Goal: Browse casually

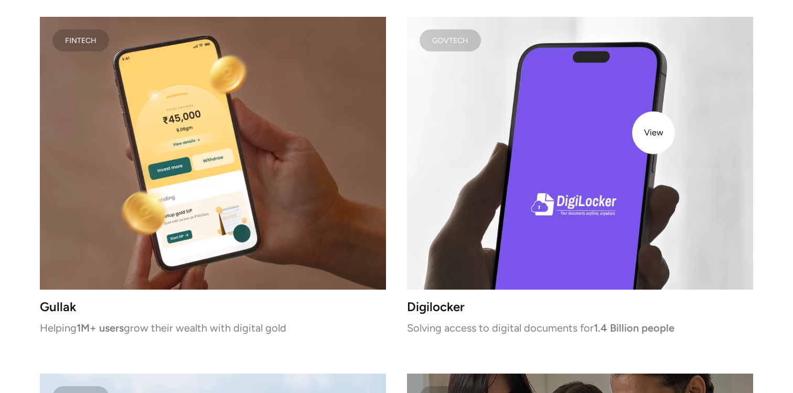
scroll to position [1941, 0]
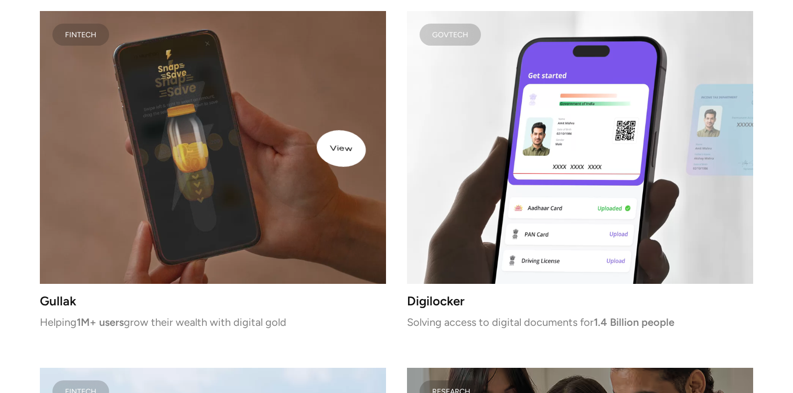
click at [301, 142] on video at bounding box center [213, 147] width 346 height 273
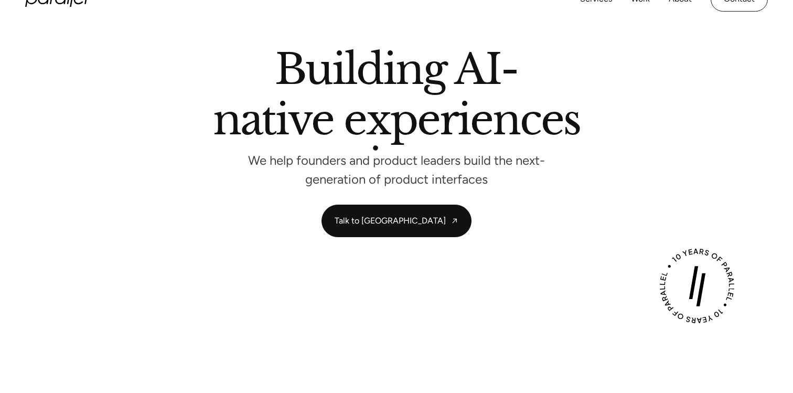
scroll to position [0, 0]
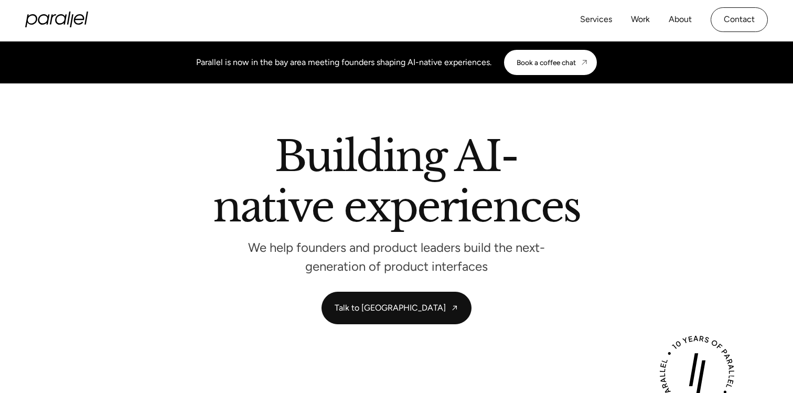
click at [87, 13] on icon "home" at bounding box center [56, 20] width 63 height 16
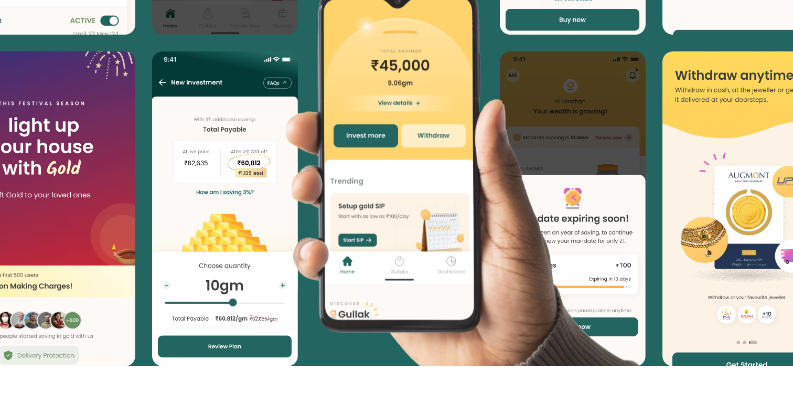
scroll to position [2774, 0]
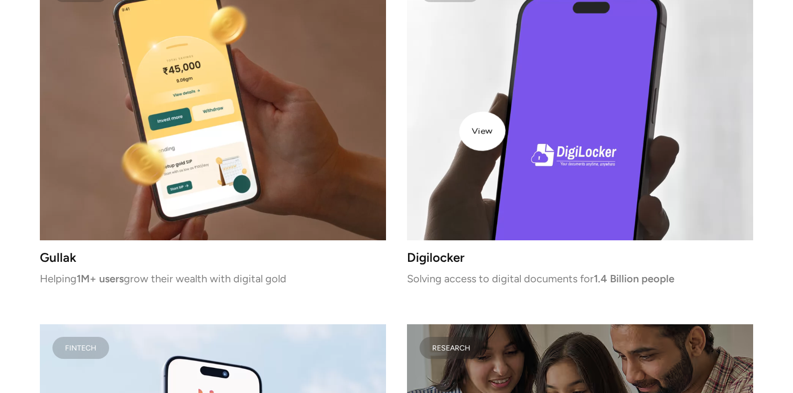
scroll to position [1989, 0]
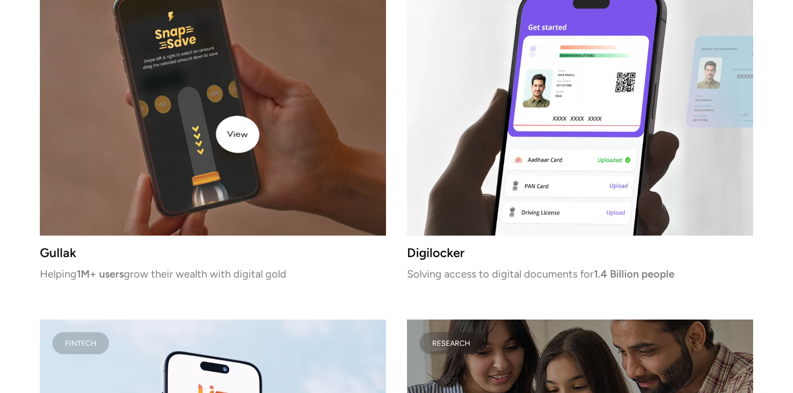
click at [216, 133] on video at bounding box center [213, 99] width 346 height 273
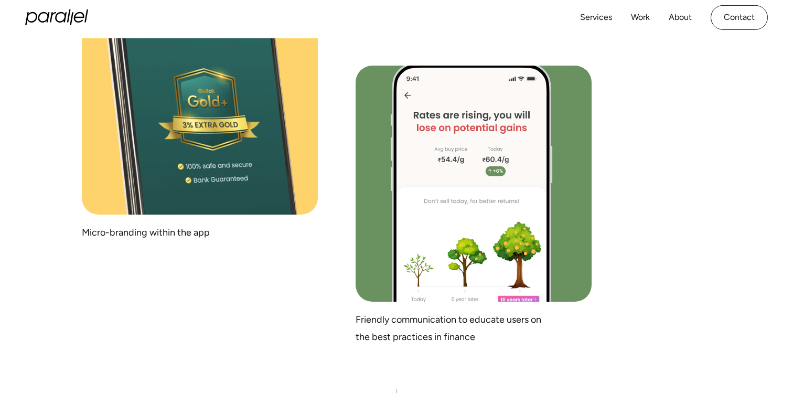
scroll to position [6311, 0]
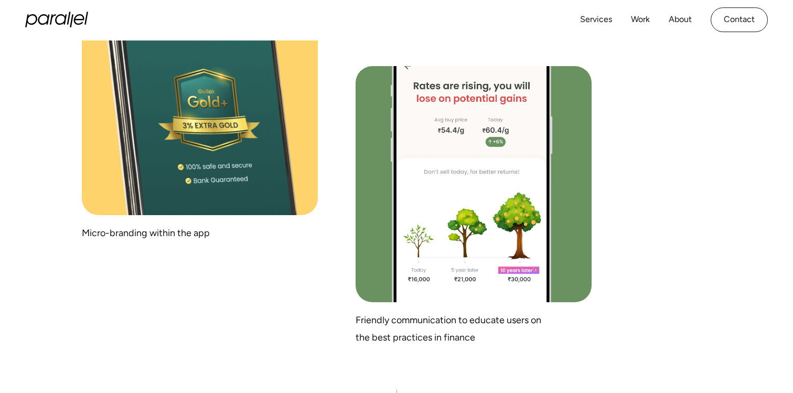
click at [179, 105] on img at bounding box center [200, 97] width 236 height 236
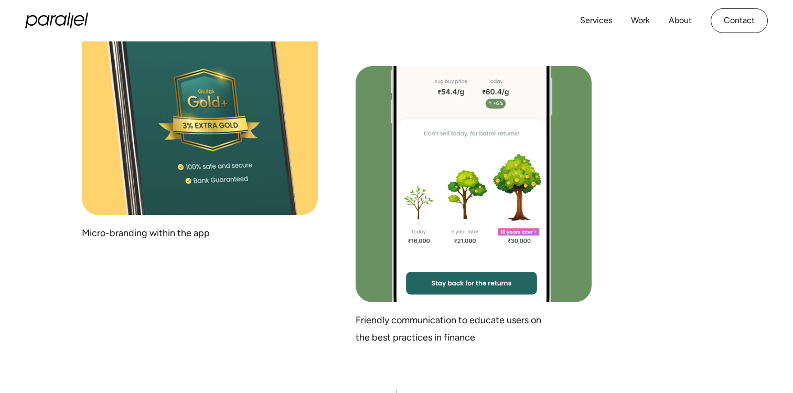
click at [184, 137] on img at bounding box center [200, 97] width 236 height 236
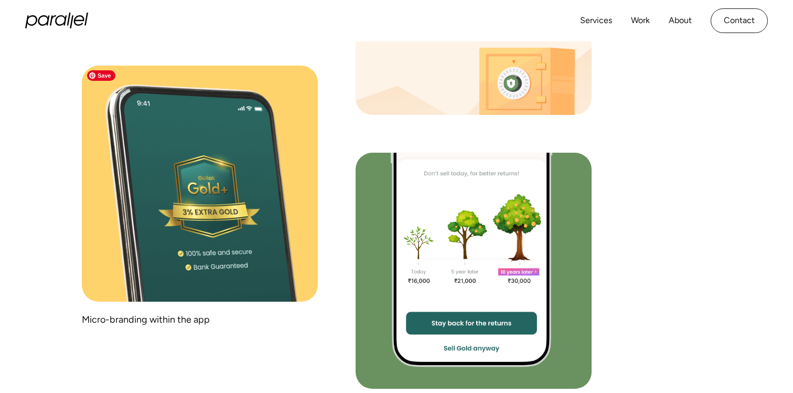
scroll to position [6224, 0]
